Goal: Task Accomplishment & Management: Use online tool/utility

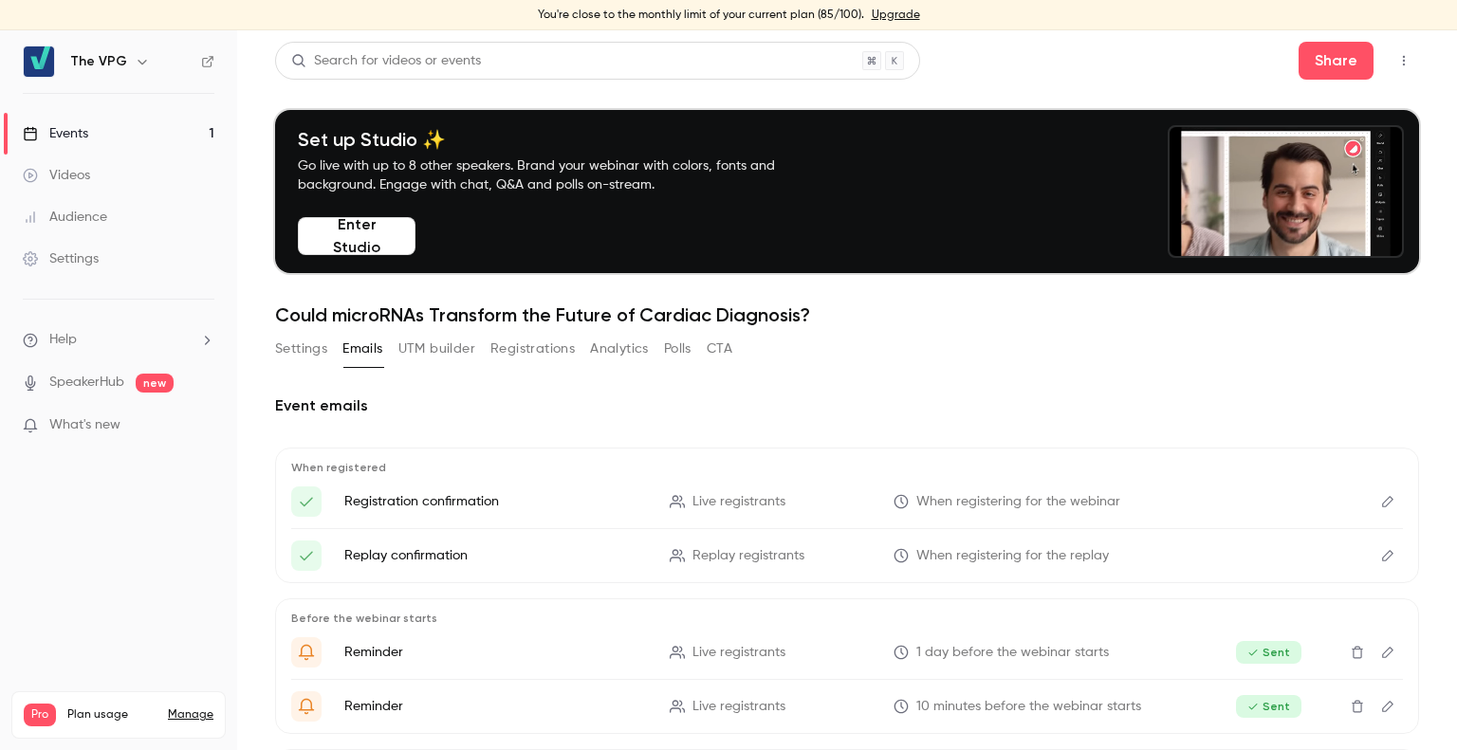
scroll to position [243, 0]
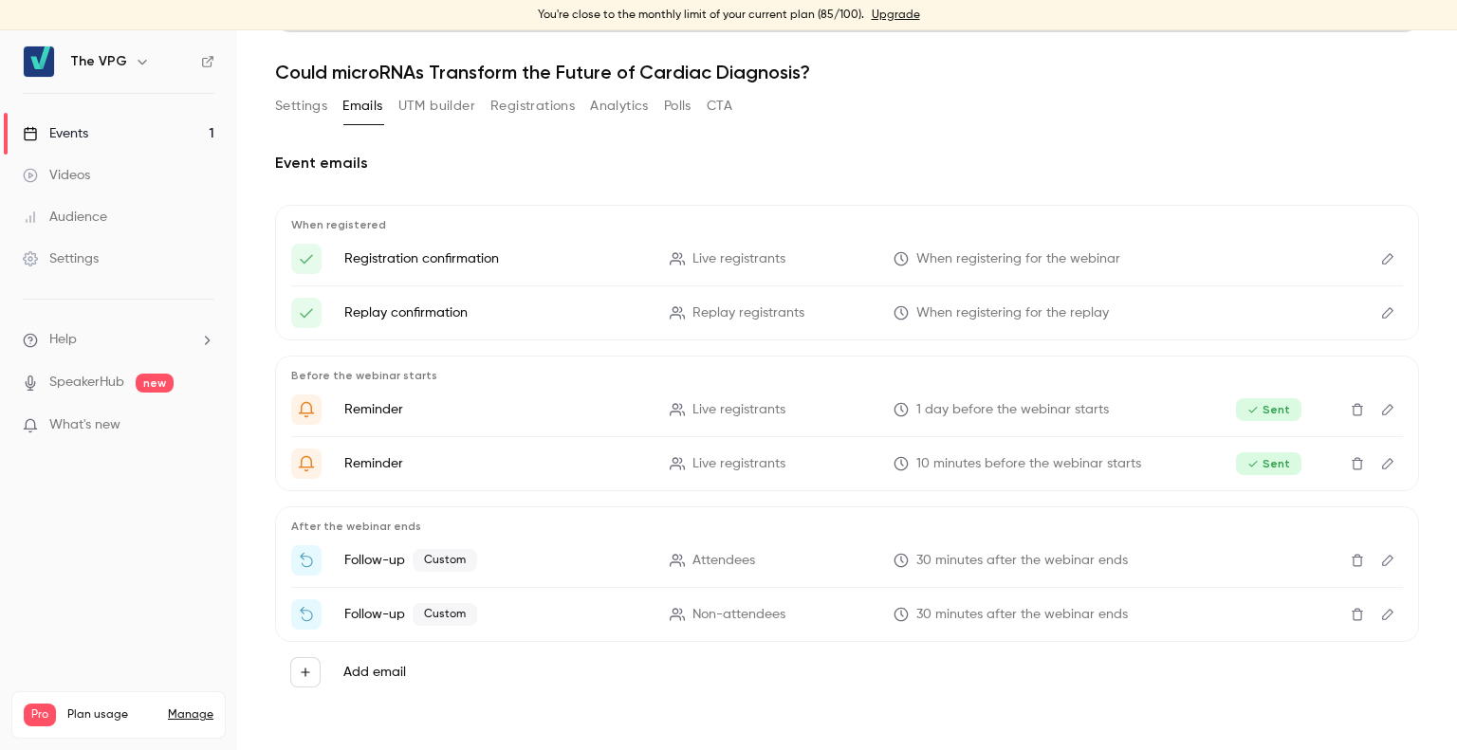
click at [85, 132] on div "Events" at bounding box center [55, 133] width 65 height 19
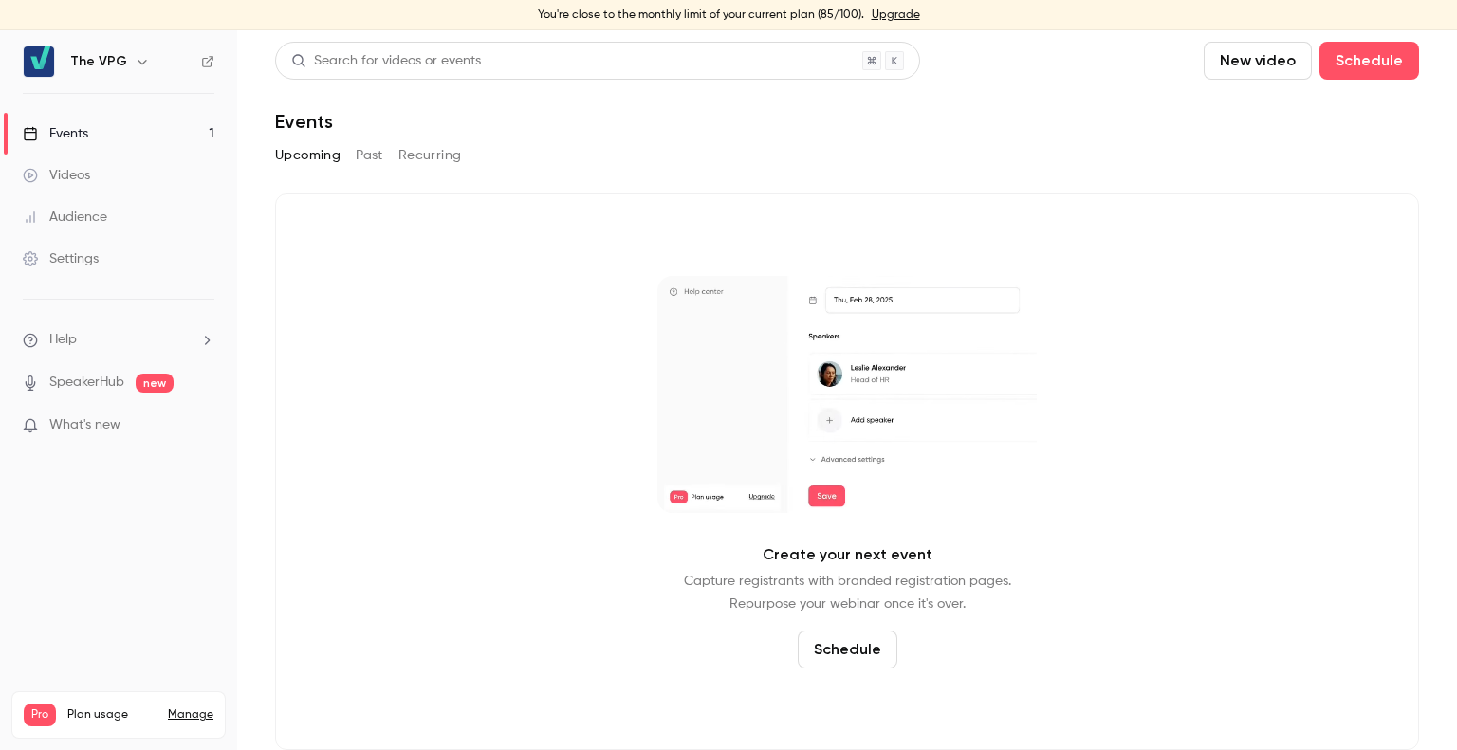
click at [380, 159] on button "Past" at bounding box center [370, 155] width 28 height 30
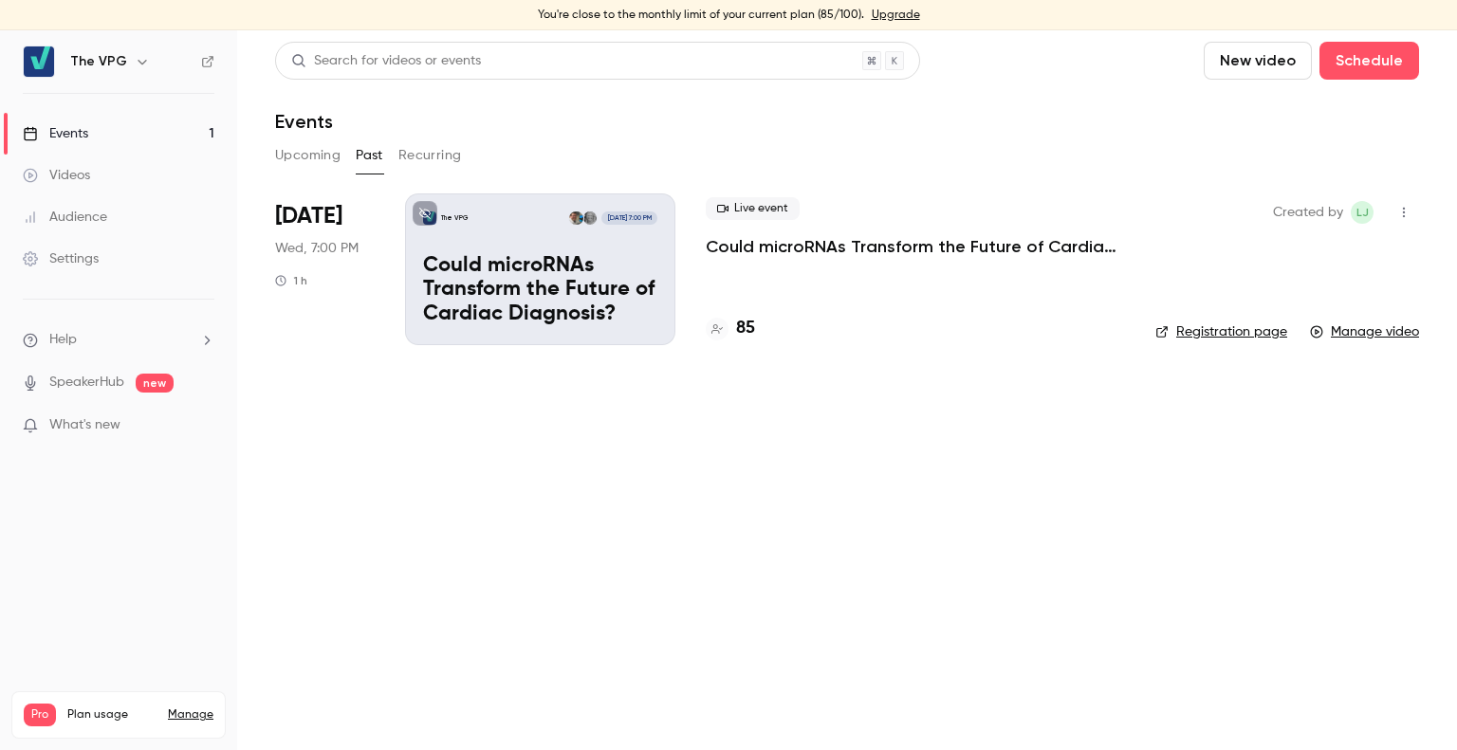
click at [1346, 333] on link "Manage video" at bounding box center [1364, 332] width 109 height 19
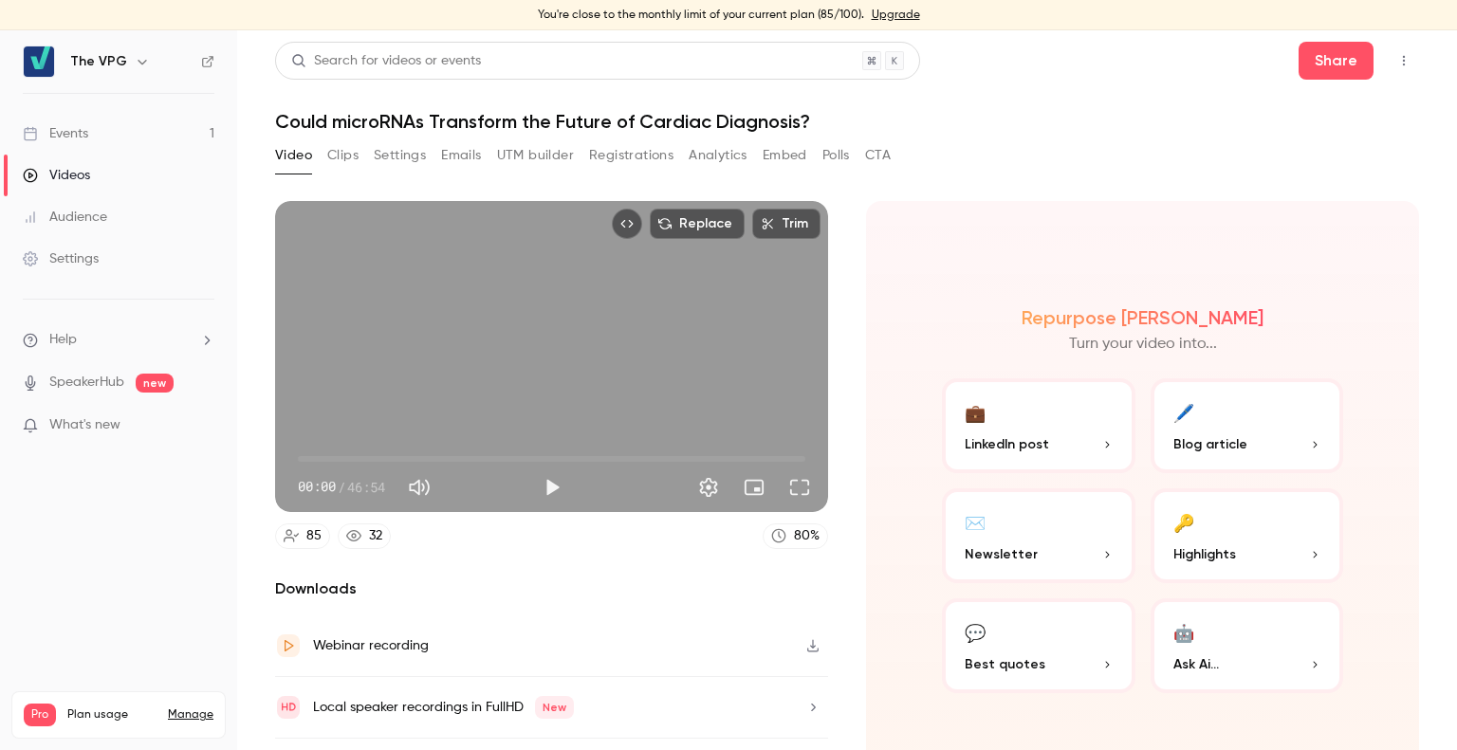
scroll to position [44, 0]
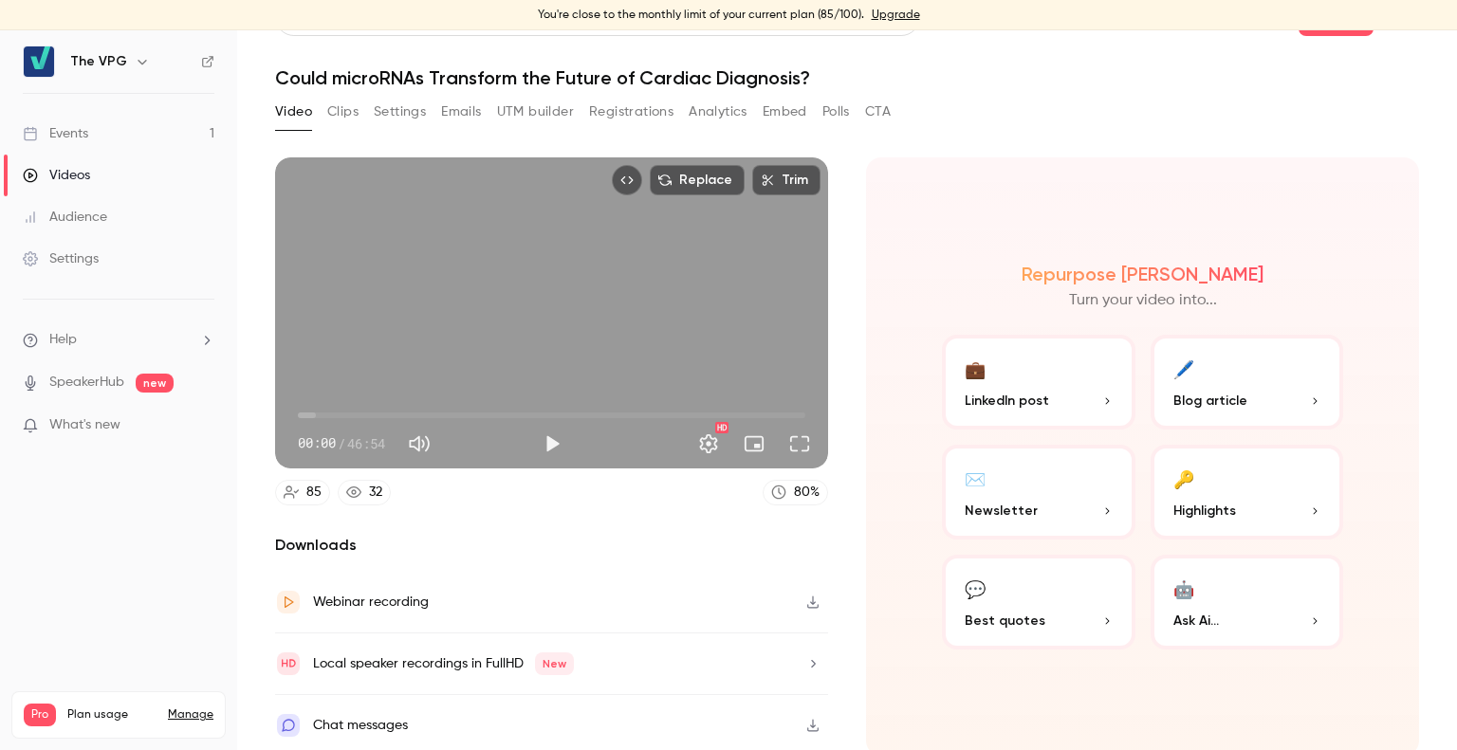
click at [1048, 360] on button "💼 LinkedIn post" at bounding box center [1039, 382] width 194 height 95
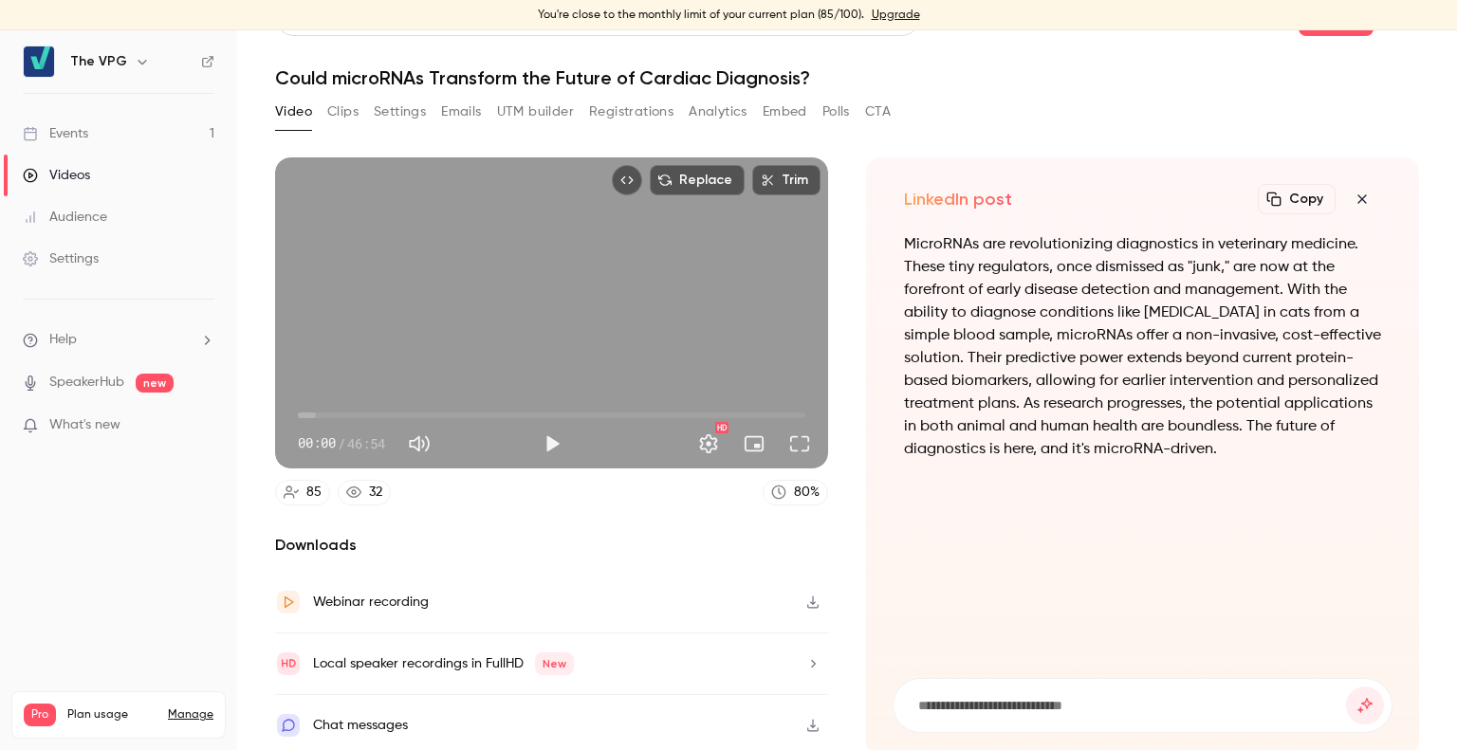
scroll to position [0, 0]
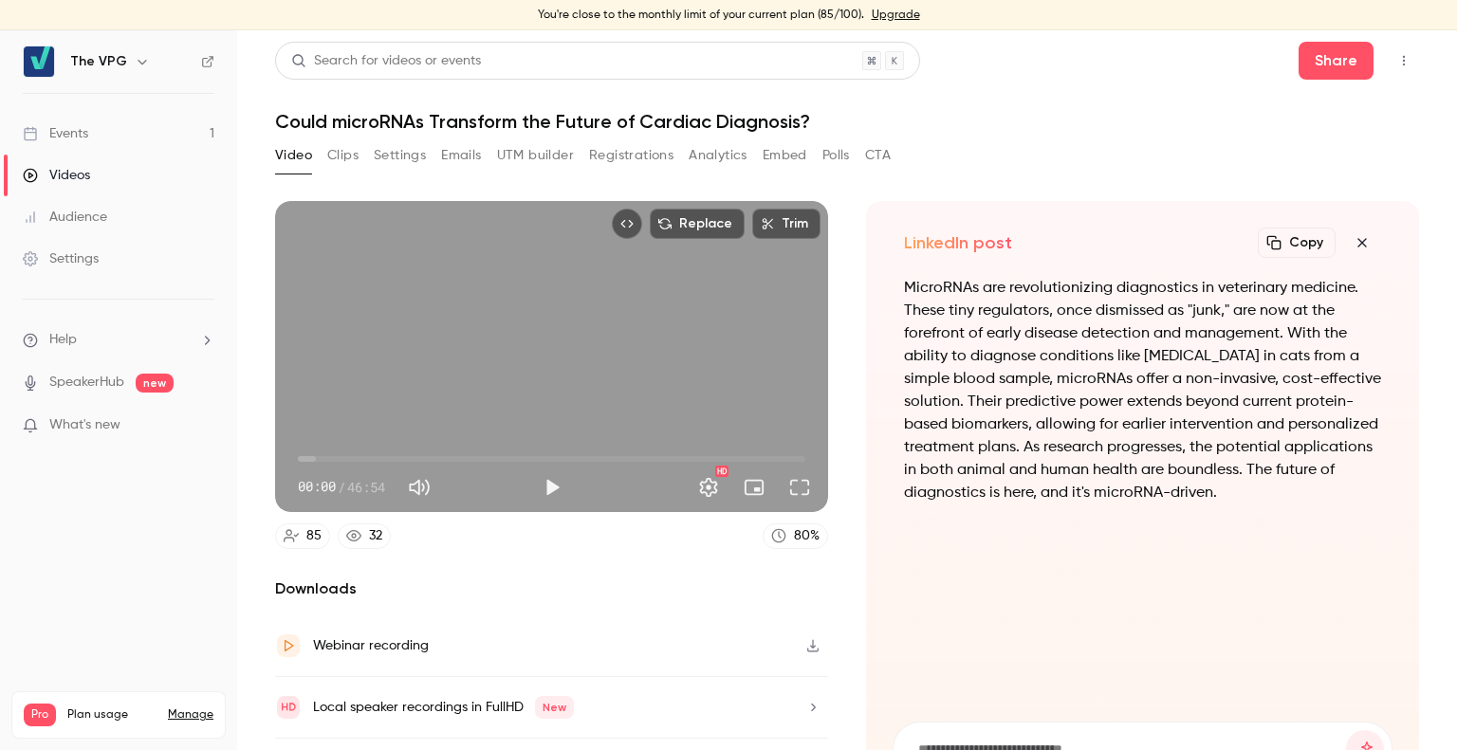
click at [352, 153] on button "Clips" at bounding box center [342, 155] width 31 height 30
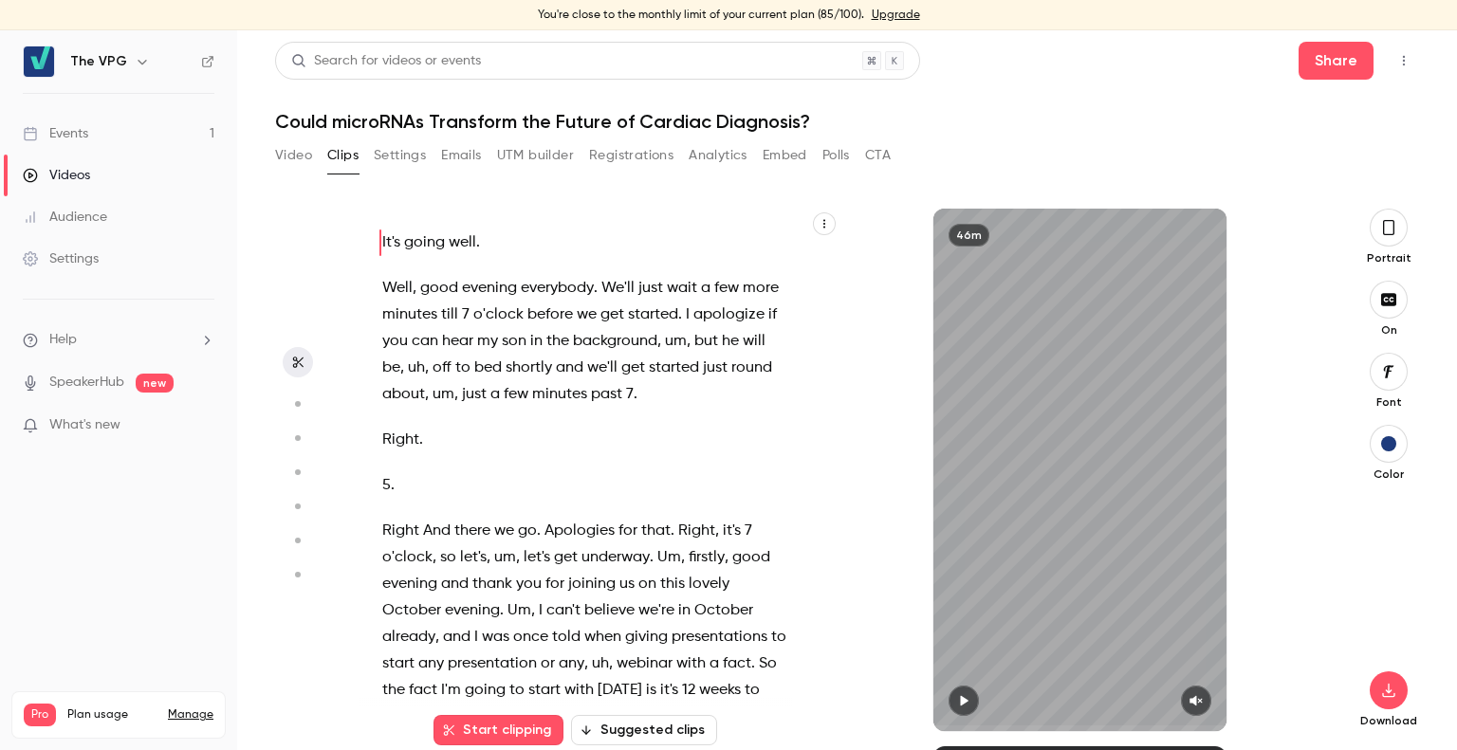
drag, startPoint x: 352, startPoint y: 153, endPoint x: 785, endPoint y: 313, distance: 462.2
click at [785, 313] on section "Video Clips Settings Emails UTM builder Registrations Analytics Embed Polls CTA…" at bounding box center [847, 460] width 1144 height 640
click at [414, 151] on button "Settings" at bounding box center [400, 155] width 52 height 30
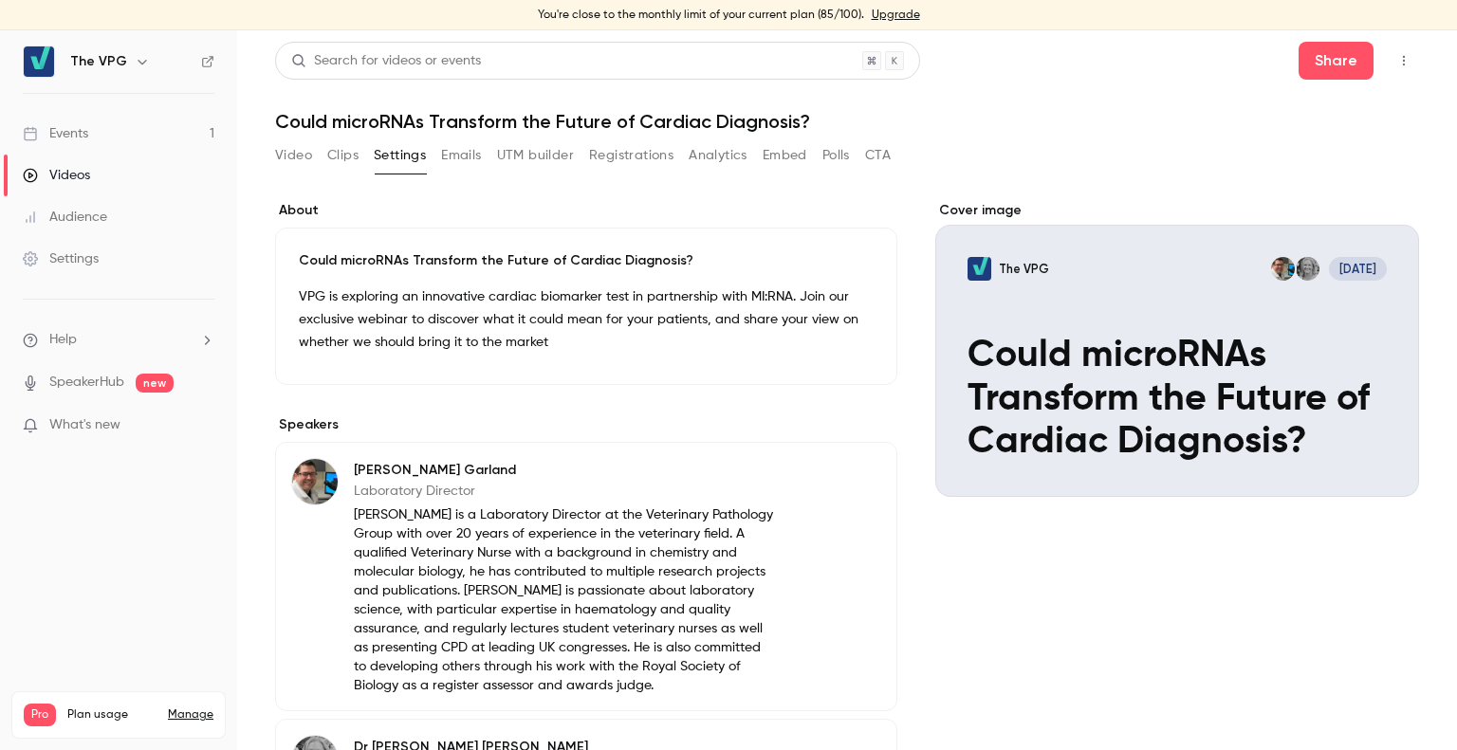
click at [728, 159] on button "Analytics" at bounding box center [718, 155] width 59 height 30
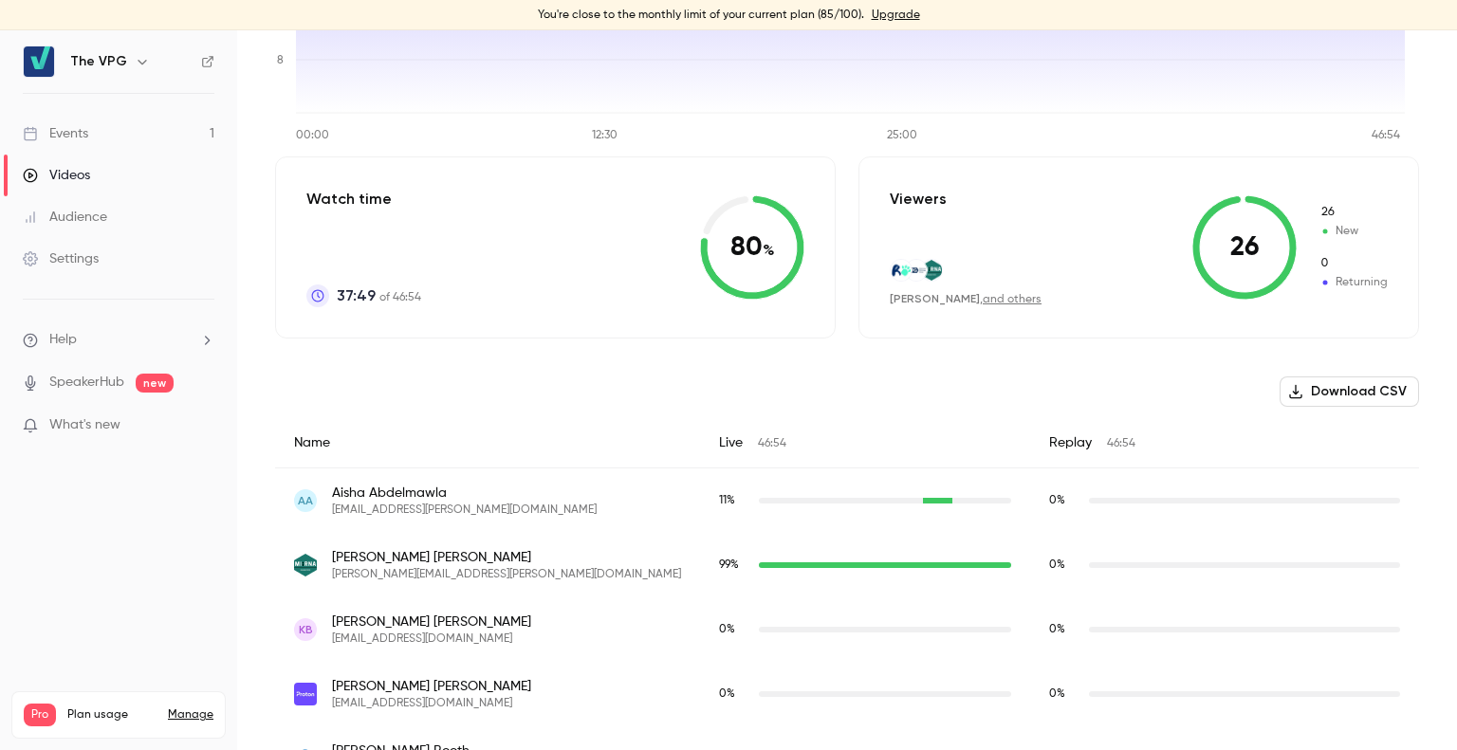
scroll to position [345, 0]
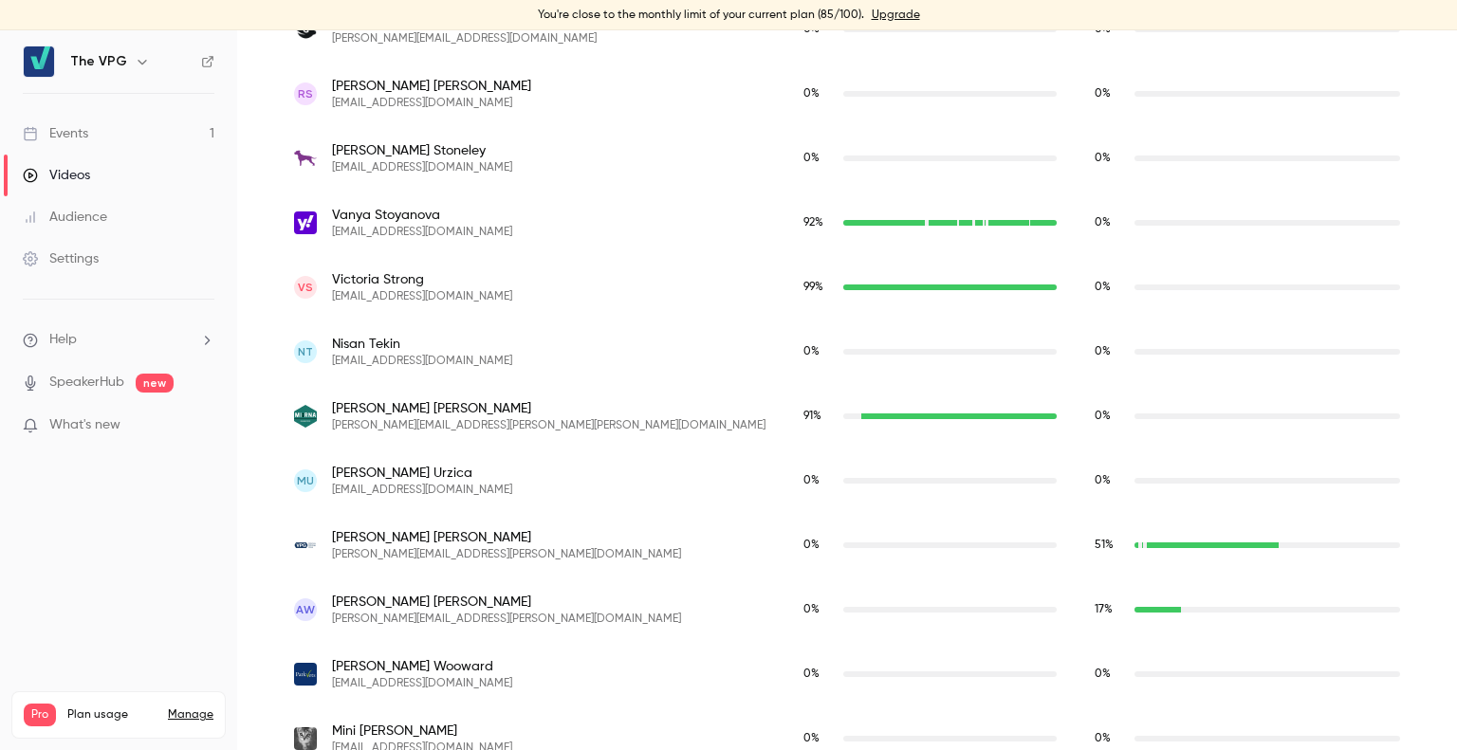
scroll to position [5392, 0]
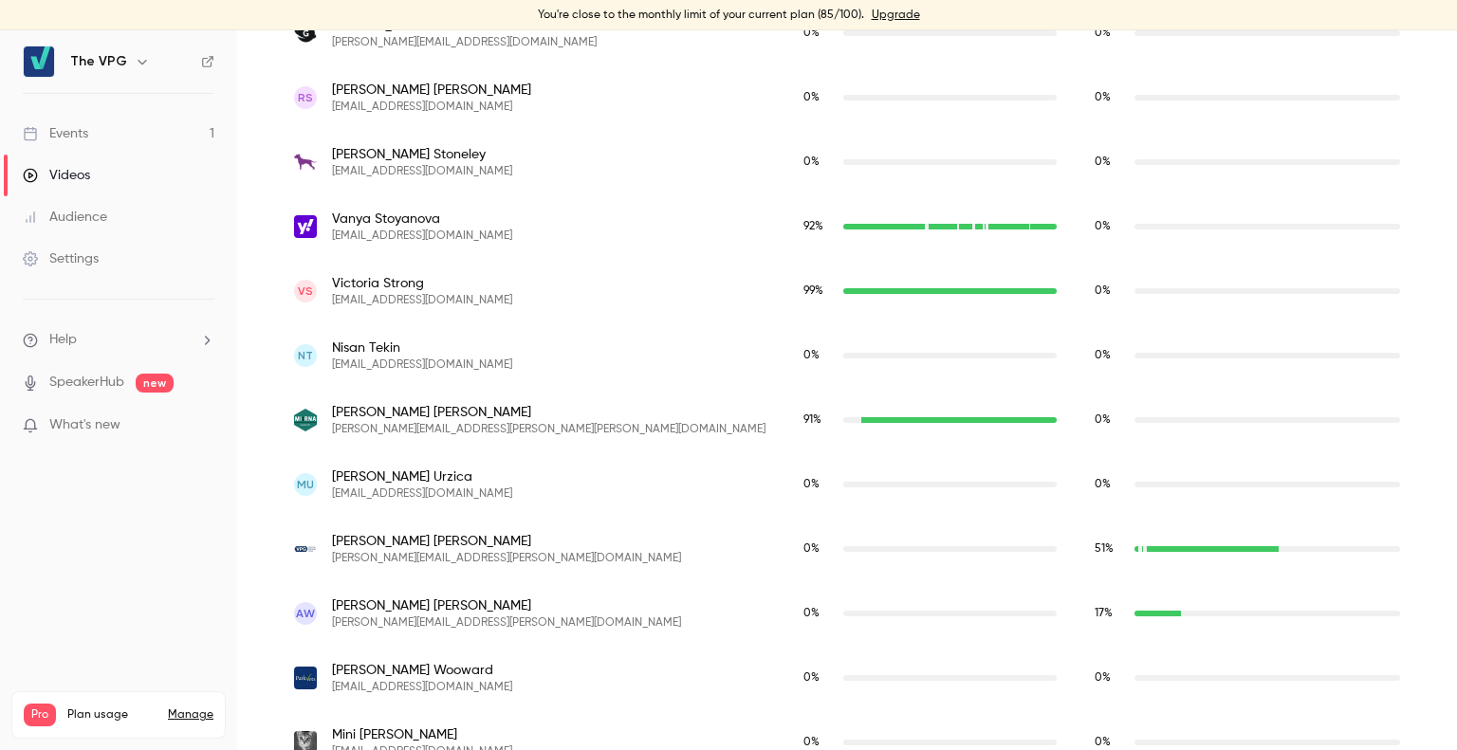
click at [147, 128] on link "Events 1" at bounding box center [118, 134] width 237 height 42
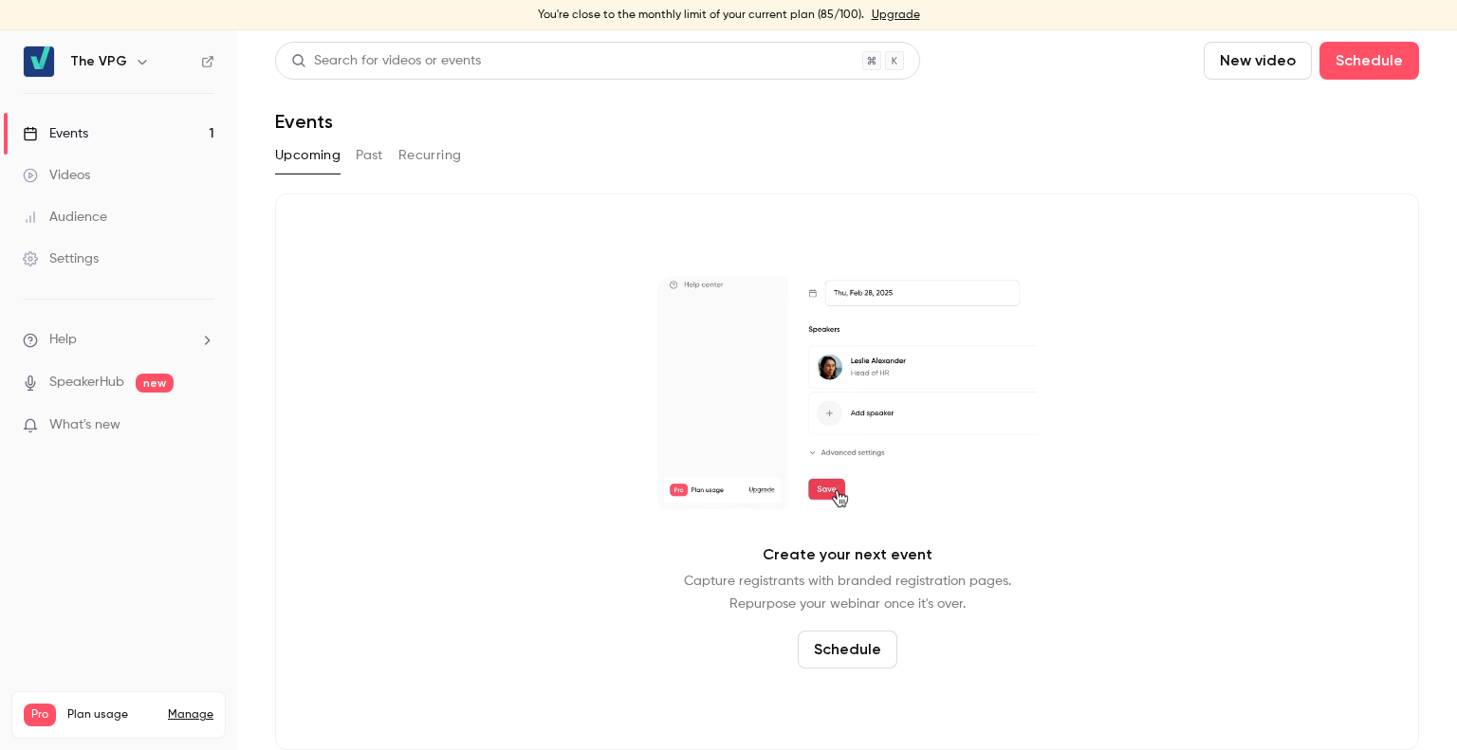
click at [374, 167] on button "Past" at bounding box center [370, 155] width 28 height 30
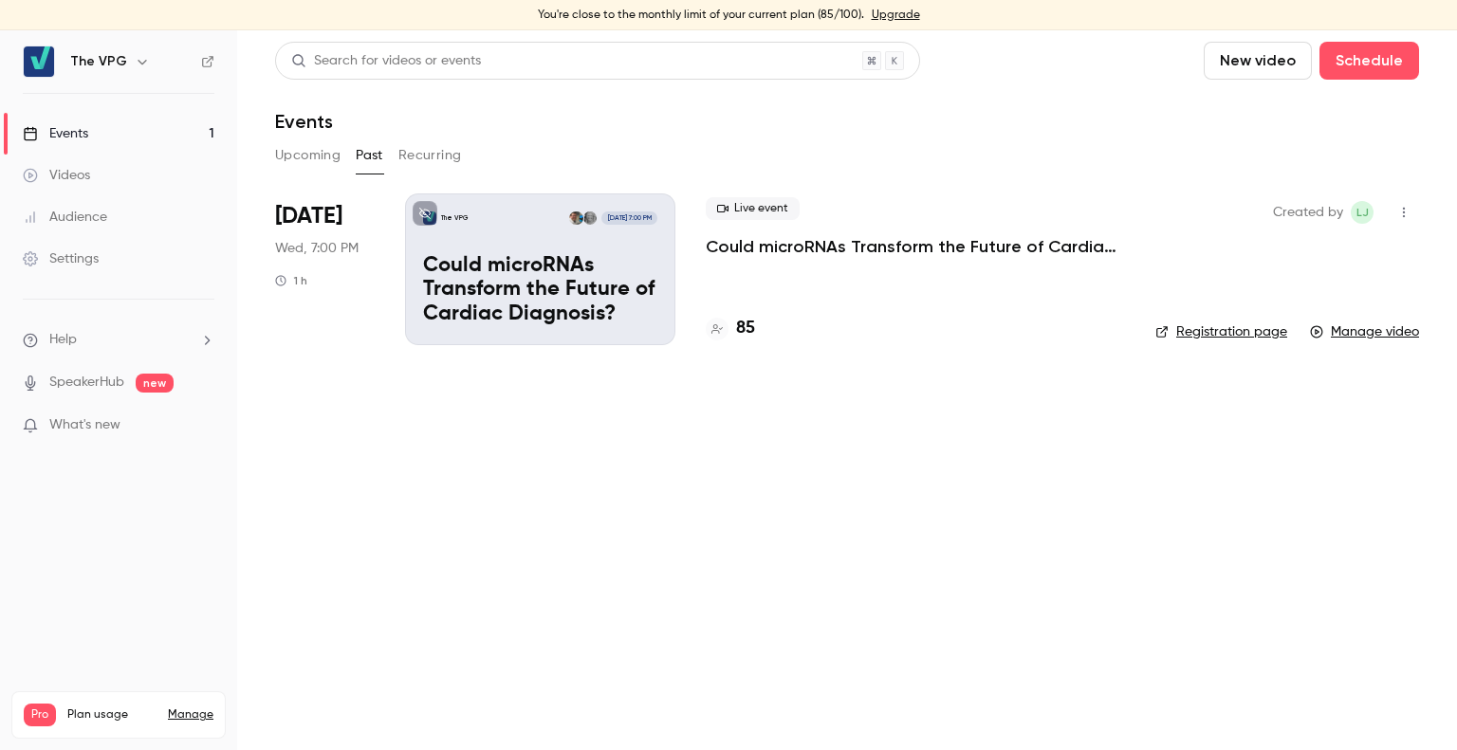
click at [659, 261] on div "The VPG [DATE] 7:00 PM Could microRNAs Transform the Future of Cardiac Diagnosi…" at bounding box center [540, 270] width 270 height 152
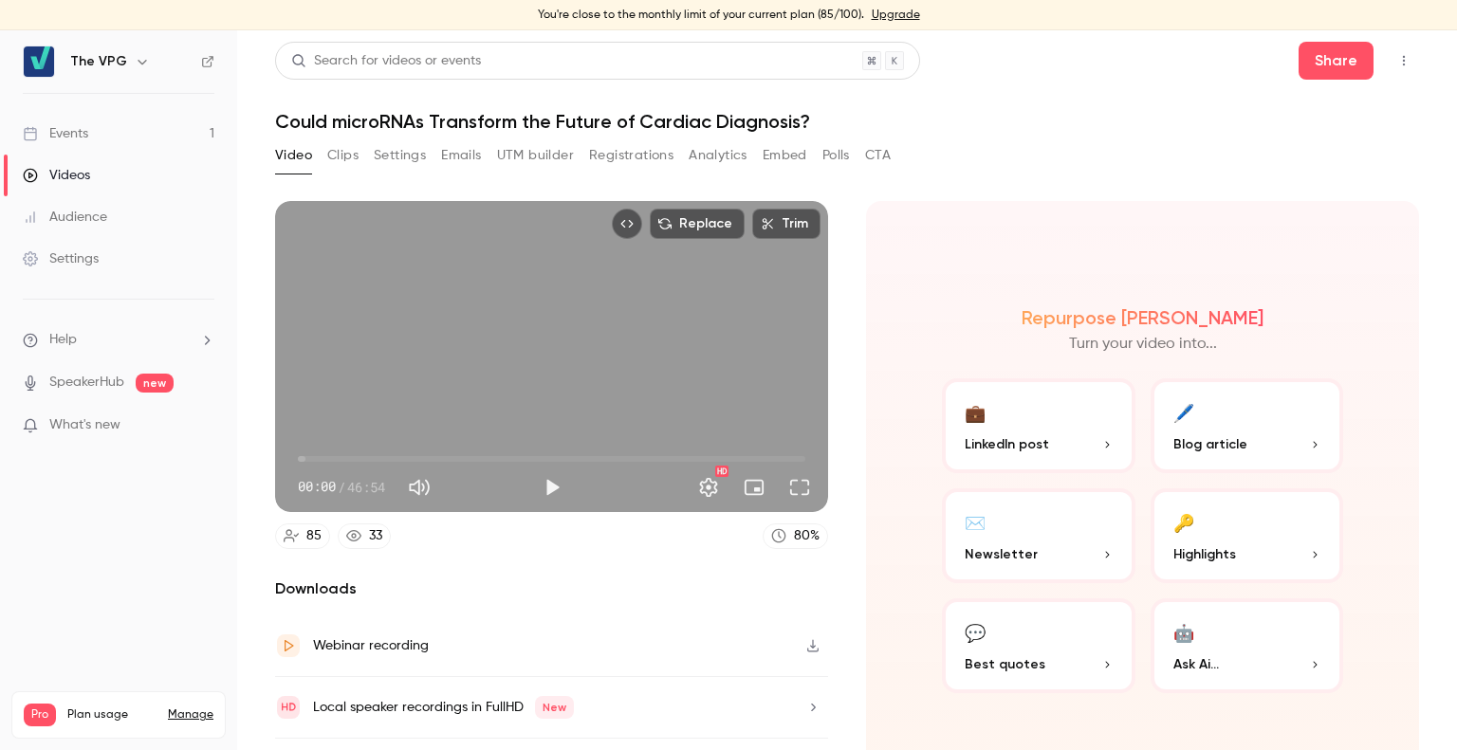
scroll to position [17, 0]
